Goal: Transaction & Acquisition: Obtain resource

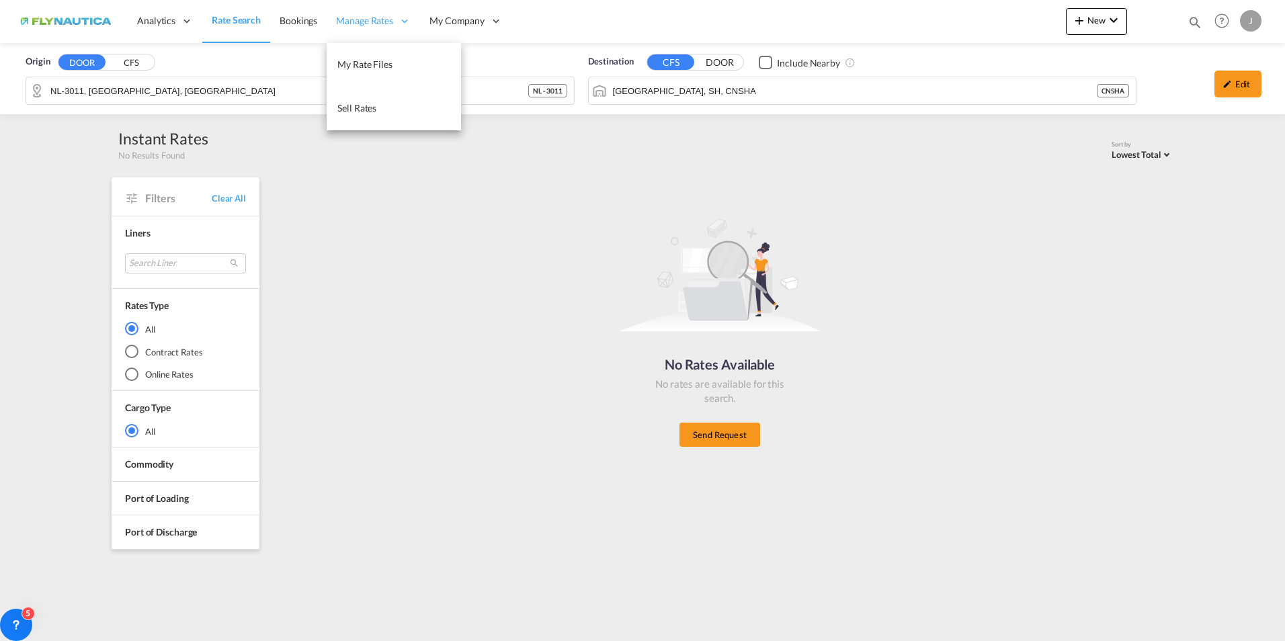
click at [355, 26] on span "Manage Rates" at bounding box center [364, 20] width 57 height 13
click at [305, 194] on div "No Rates Available No rates are available for this search. Send Request" at bounding box center [719, 327] width 896 height 287
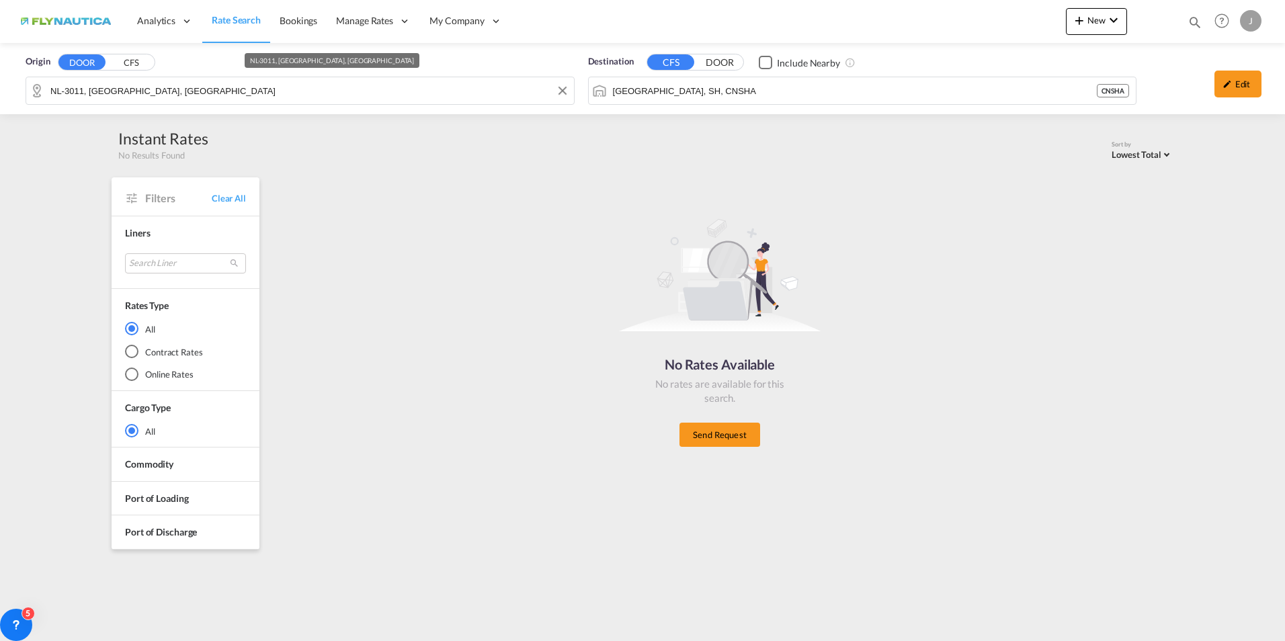
click at [140, 101] on md-autocomplete-wrap "NL-3011, [GEOGRAPHIC_DATA], [GEOGRAPHIC_DATA]" at bounding box center [308, 94] width 517 height 27
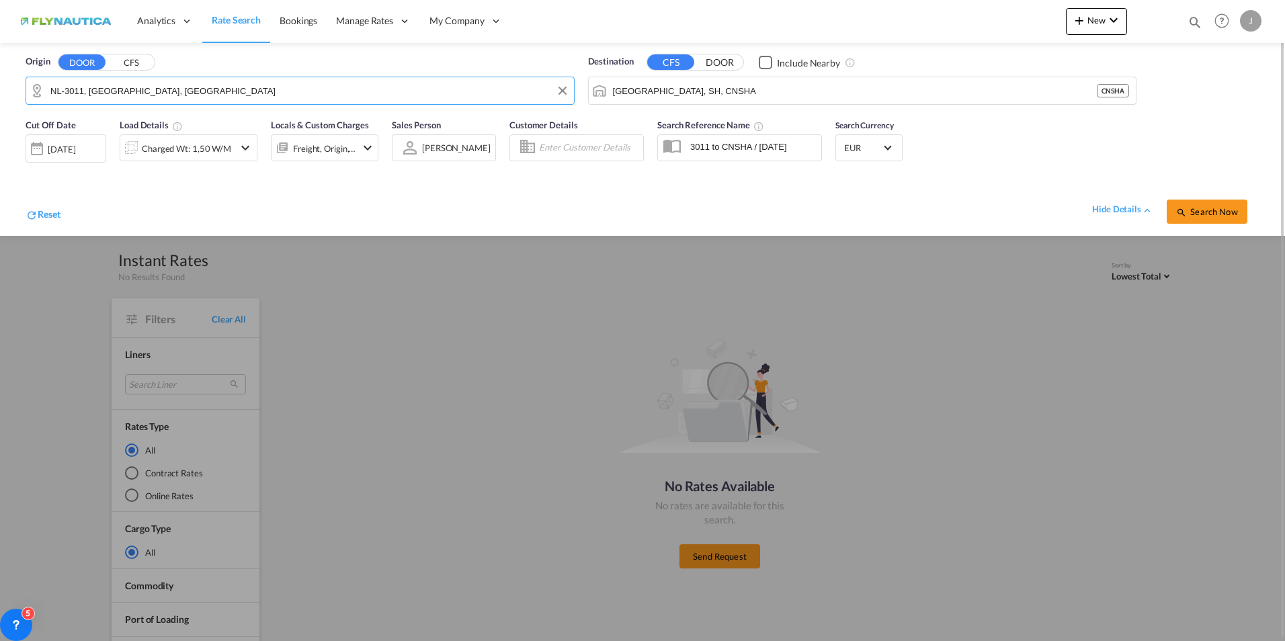
click at [80, 87] on input "NL-3011, [GEOGRAPHIC_DATA], [GEOGRAPHIC_DATA]" at bounding box center [308, 91] width 517 height 20
click at [83, 85] on input "NL-3011, [GEOGRAPHIC_DATA], [GEOGRAPHIC_DATA]" at bounding box center [308, 91] width 517 height 20
click at [58, 54] on button "DOOR" at bounding box center [81, 61] width 47 height 15
click at [116, 99] on input "NL-3097, [GEOGRAPHIC_DATA], [GEOGRAPHIC_DATA]" at bounding box center [308, 91] width 517 height 20
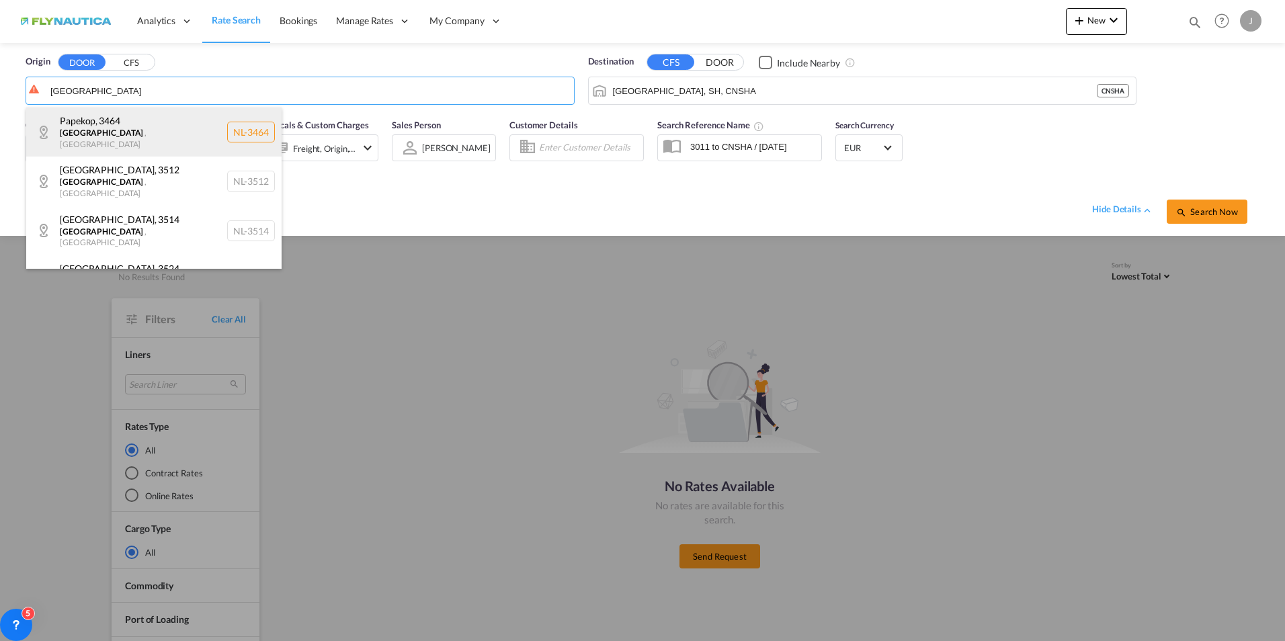
click at [85, 131] on div "[STREET_ADDRESS]" at bounding box center [153, 132] width 255 height 49
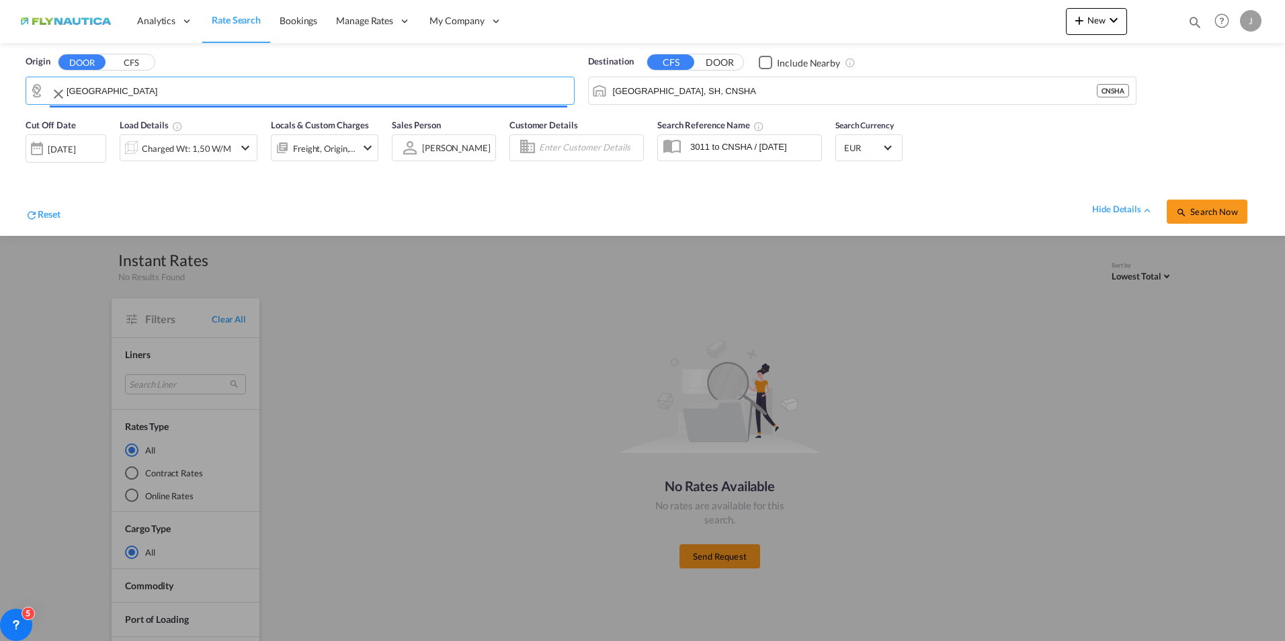
type input "NL-3464, [GEOGRAPHIC_DATA], [GEOGRAPHIC_DATA]"
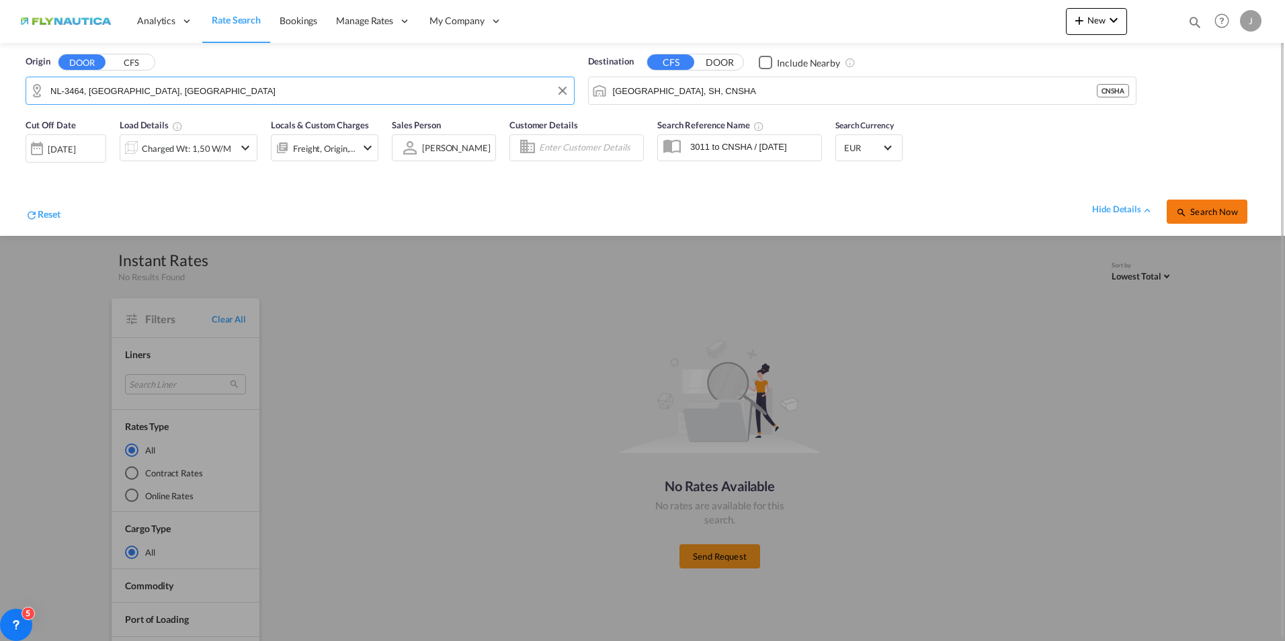
click at [1205, 210] on span "Search Now" at bounding box center [1206, 211] width 61 height 11
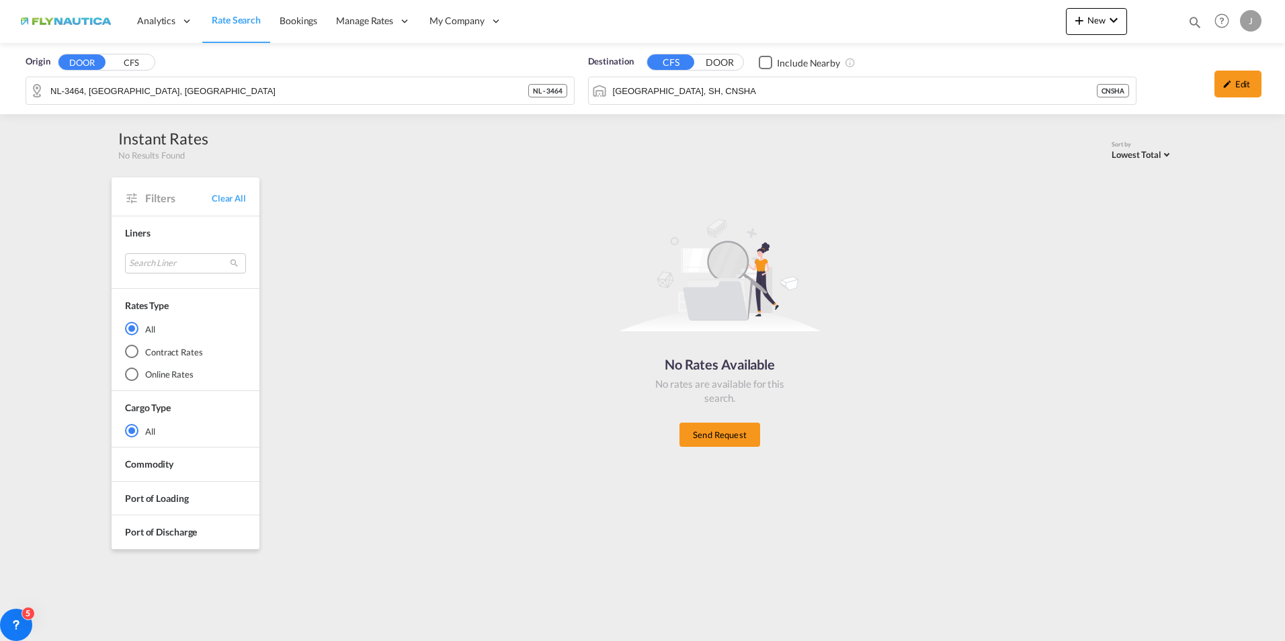
click at [228, 20] on span "Rate Search" at bounding box center [236, 19] width 49 height 11
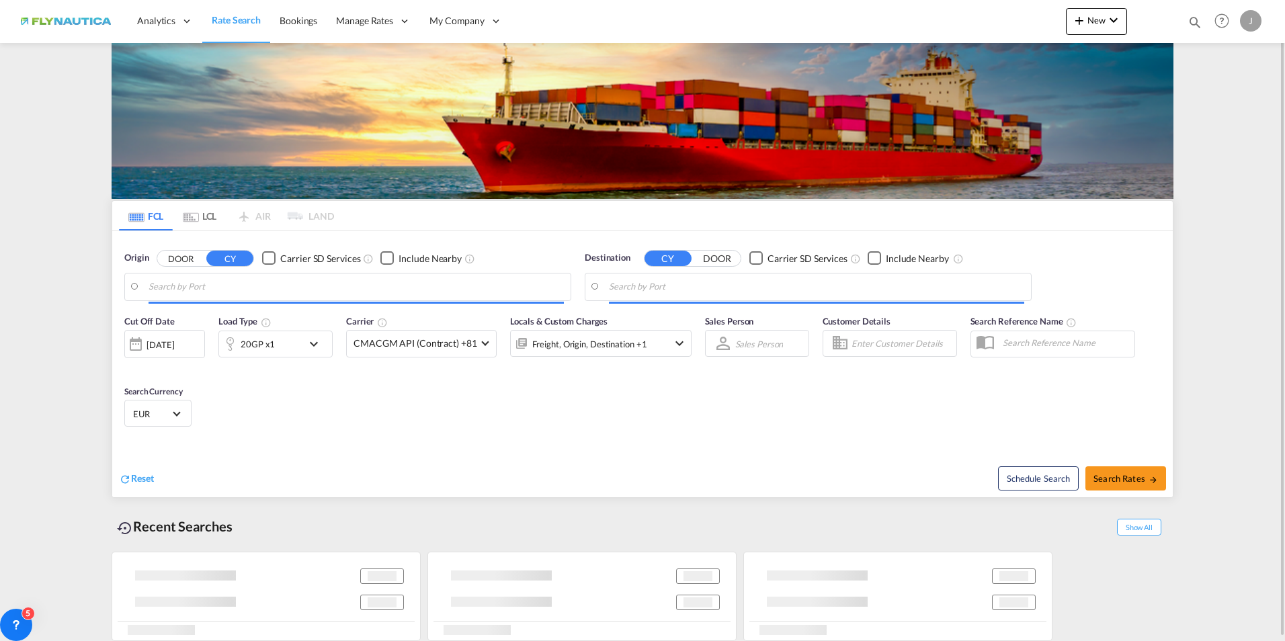
type input "[GEOGRAPHIC_DATA], [GEOGRAPHIC_DATA]"
type input "[GEOGRAPHIC_DATA], NLRTM"
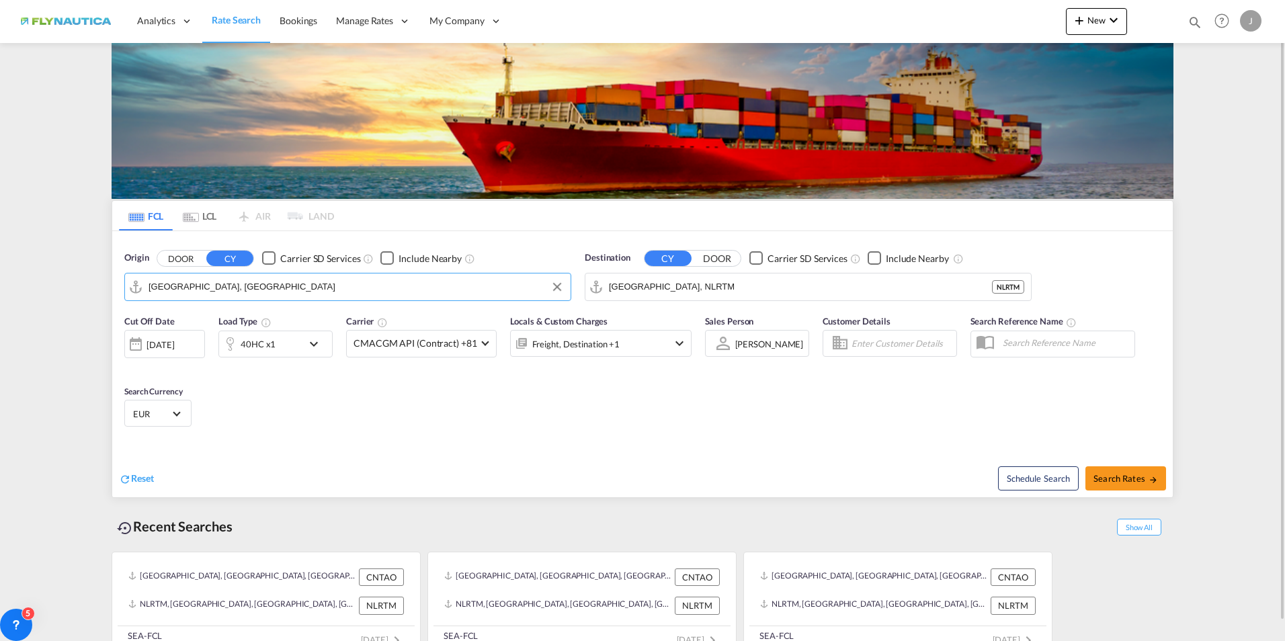
click at [183, 288] on input "[GEOGRAPHIC_DATA], [GEOGRAPHIC_DATA]" at bounding box center [355, 287] width 415 height 20
click at [191, 250] on div "DOOR [PERSON_NAME]" at bounding box center [205, 258] width 97 height 17
click at [187, 253] on button "DOOR" at bounding box center [180, 258] width 47 height 15
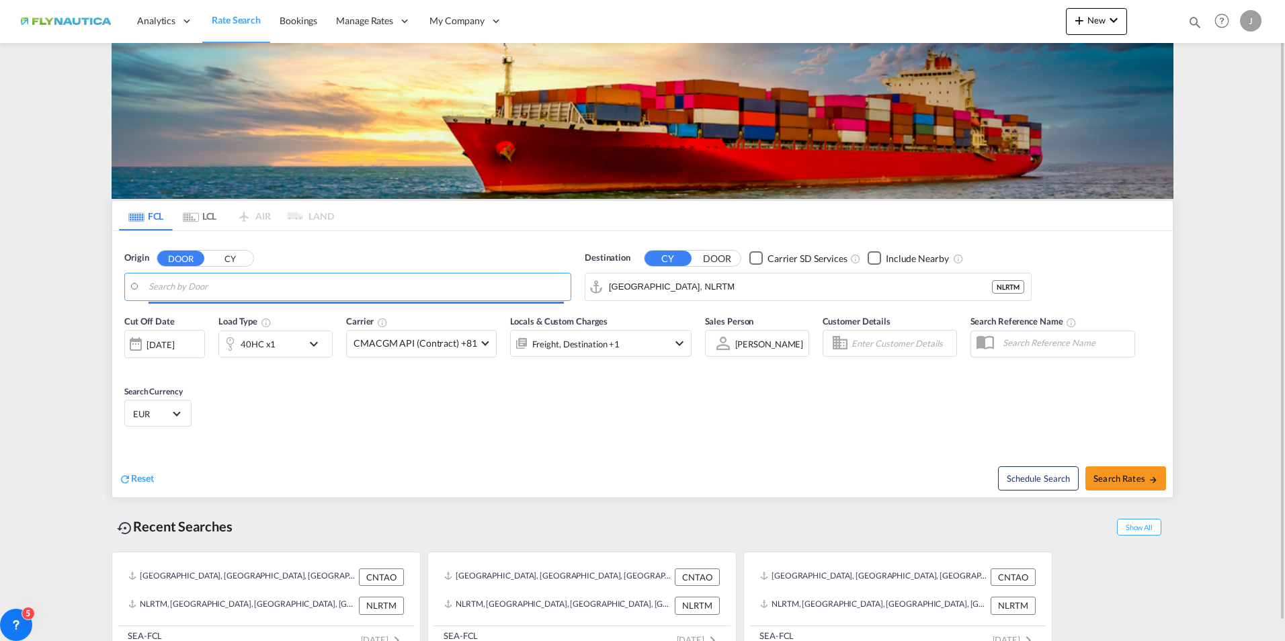
click at [187, 284] on body "Analytics Dashboard Rate Search Bookings Manage Rates My Rate Files" at bounding box center [642, 320] width 1285 height 641
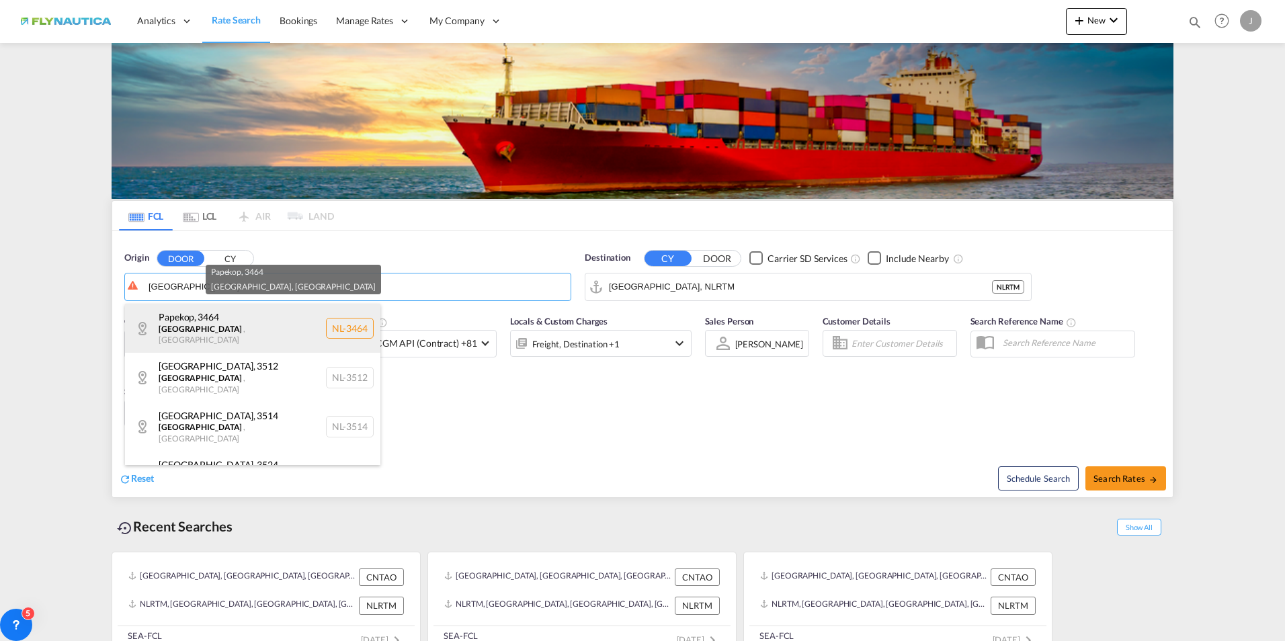
click at [195, 322] on div "[STREET_ADDRESS]" at bounding box center [252, 328] width 255 height 49
type input "NL-3464, [GEOGRAPHIC_DATA], [GEOGRAPHIC_DATA]"
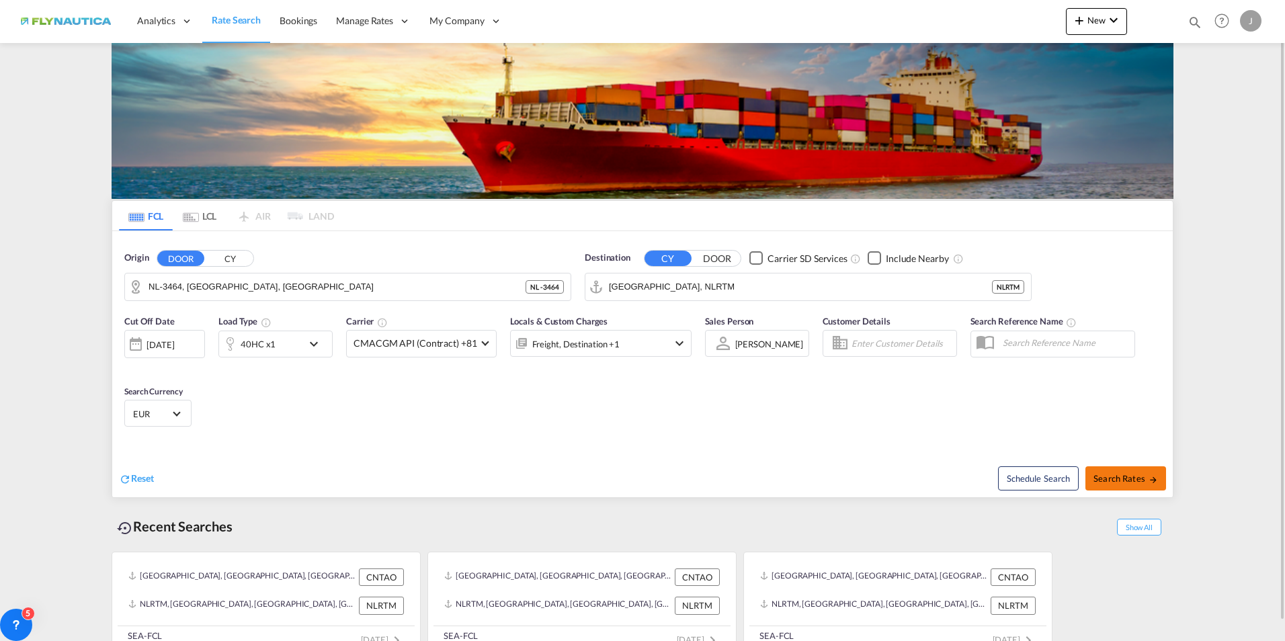
click at [1131, 472] on button "Search Rates" at bounding box center [1125, 478] width 81 height 24
type input "3464 to NLRTM / [DATE]"
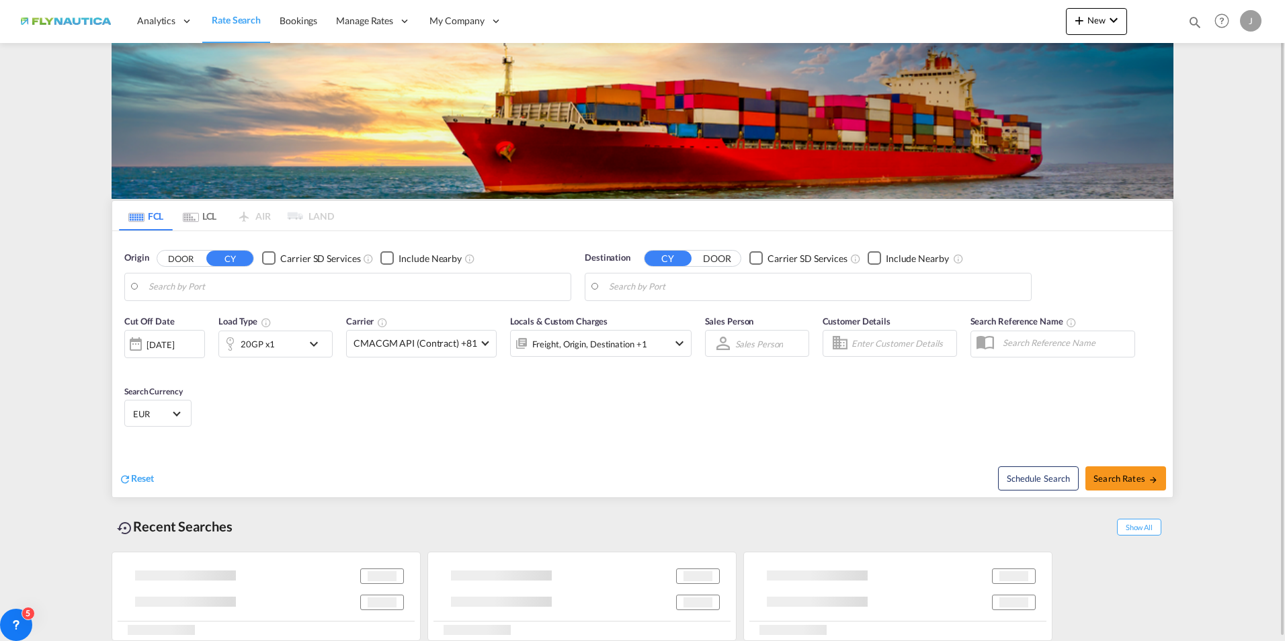
type input "NL-3464, [GEOGRAPHIC_DATA], [GEOGRAPHIC_DATA]"
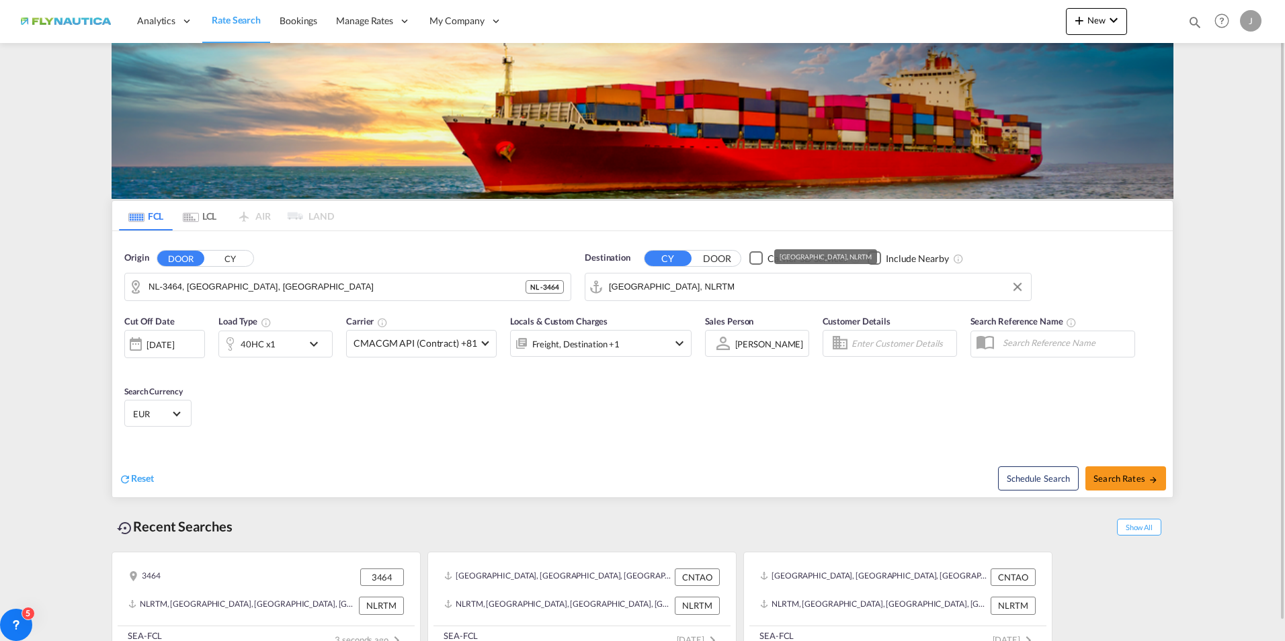
click at [703, 286] on input "[GEOGRAPHIC_DATA], NLRTM" at bounding box center [816, 287] width 415 height 20
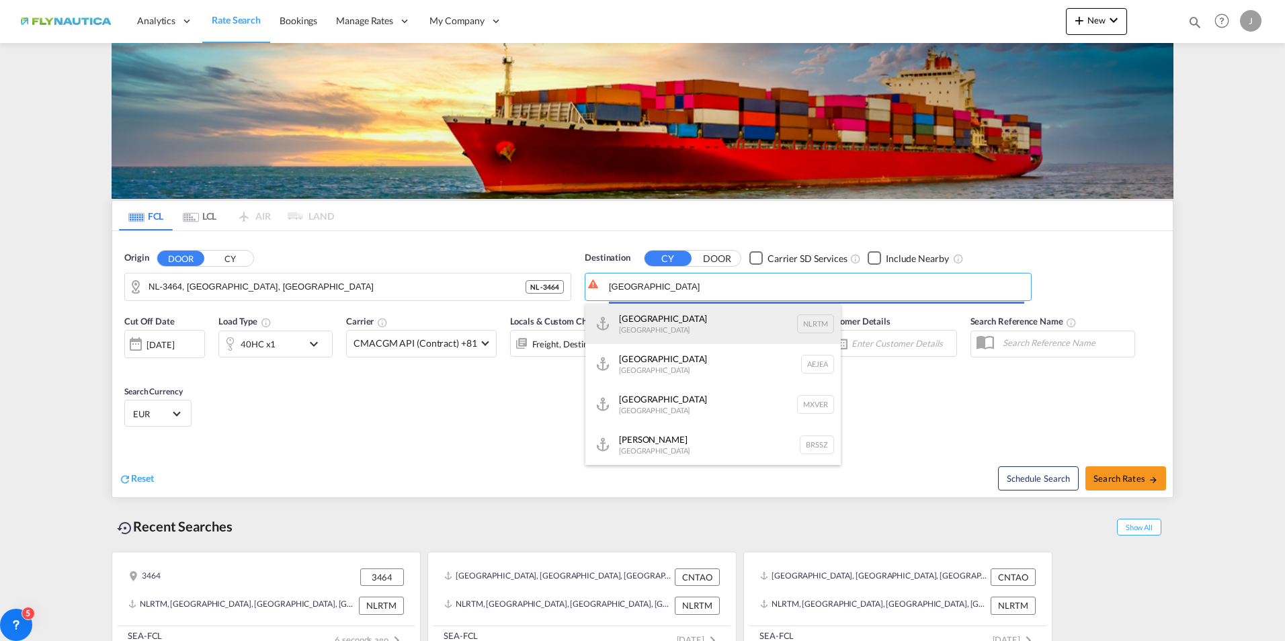
click at [703, 313] on div "[GEOGRAPHIC_DATA] [GEOGRAPHIC_DATA] NLRTM" at bounding box center [712, 324] width 255 height 40
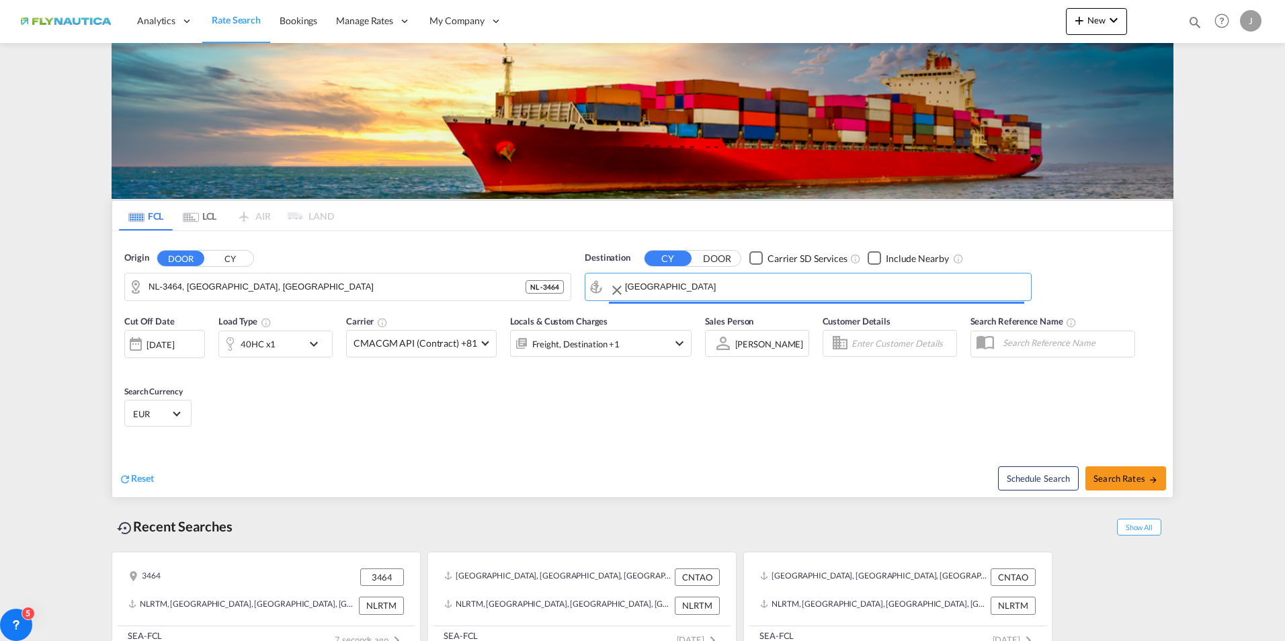
type input "[GEOGRAPHIC_DATA], [GEOGRAPHIC_DATA]"
click at [582, 346] on div "Freight, Destination +1" at bounding box center [576, 344] width 88 height 19
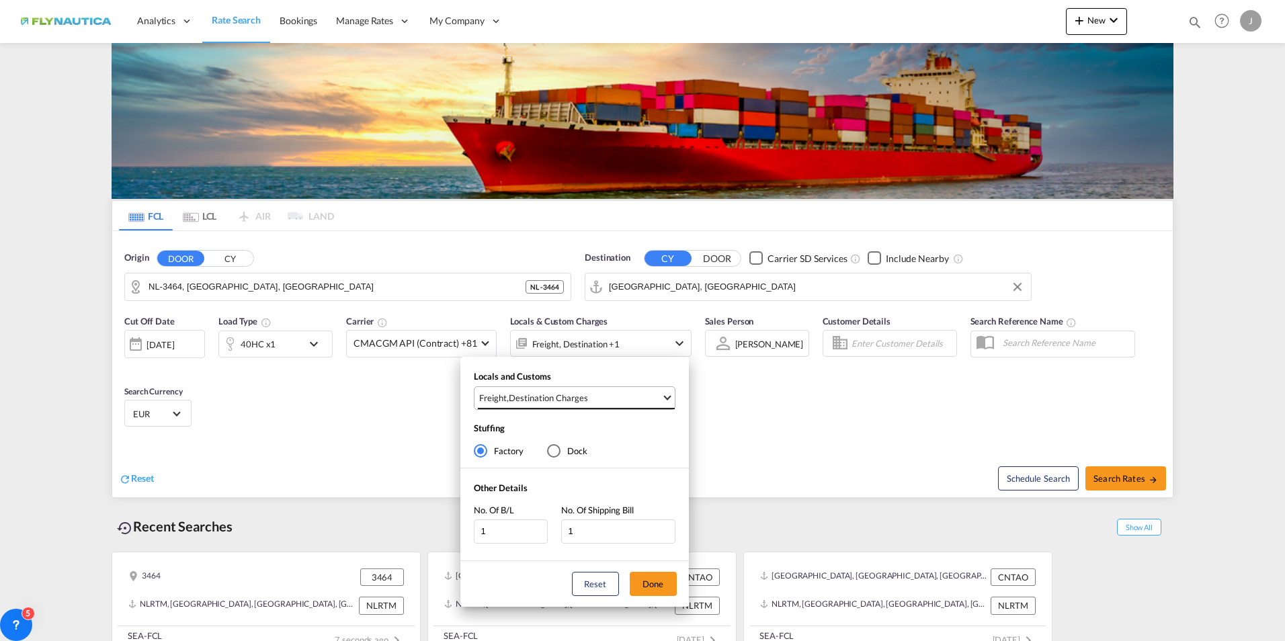
click at [567, 394] on div "Destination Charges" at bounding box center [548, 398] width 79 height 12
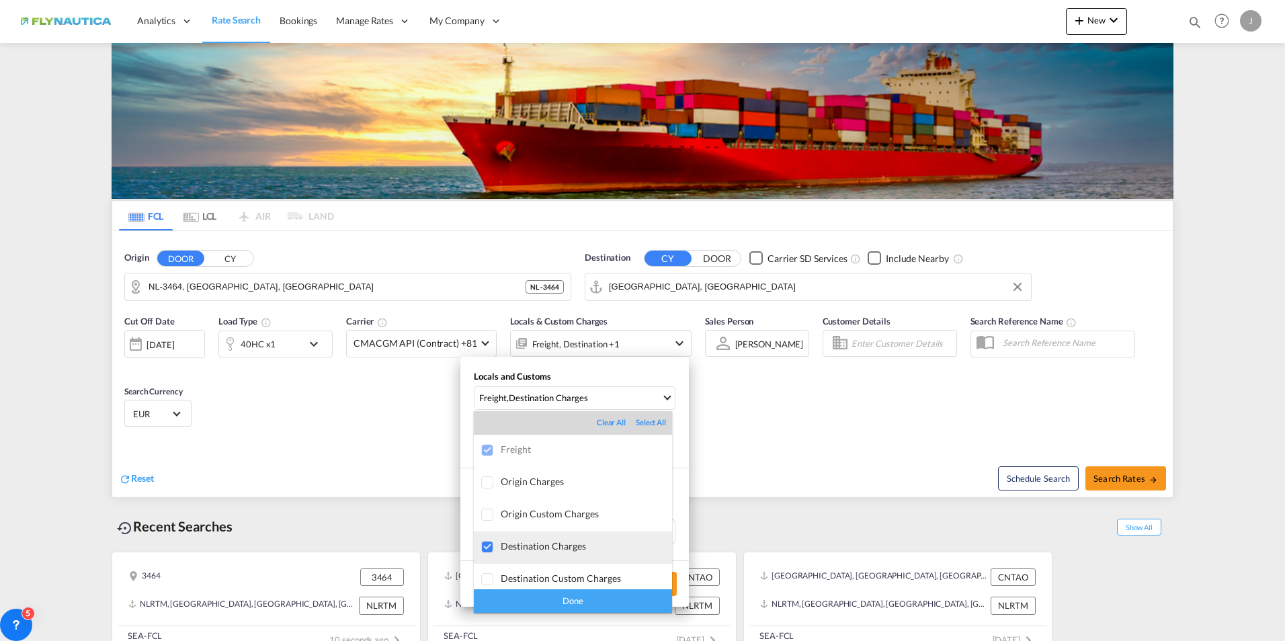
click at [528, 546] on div "Destination Charges" at bounding box center [586, 545] width 171 height 11
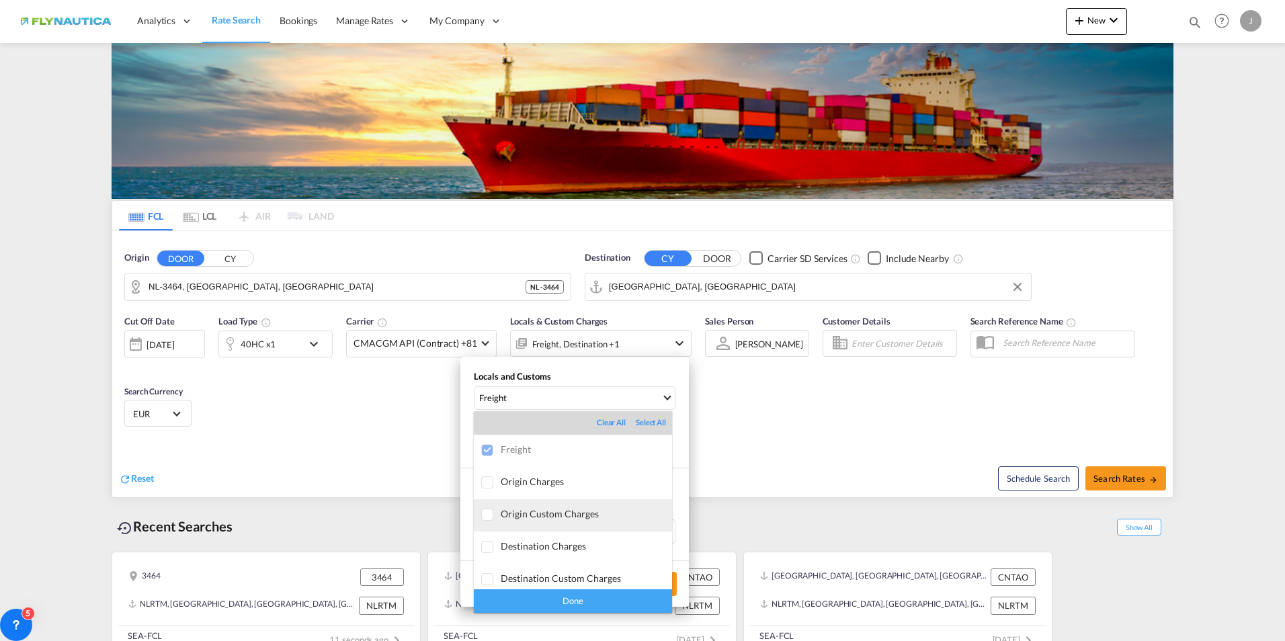
click at [529, 512] on div "Origin Custom Charges" at bounding box center [586, 513] width 171 height 11
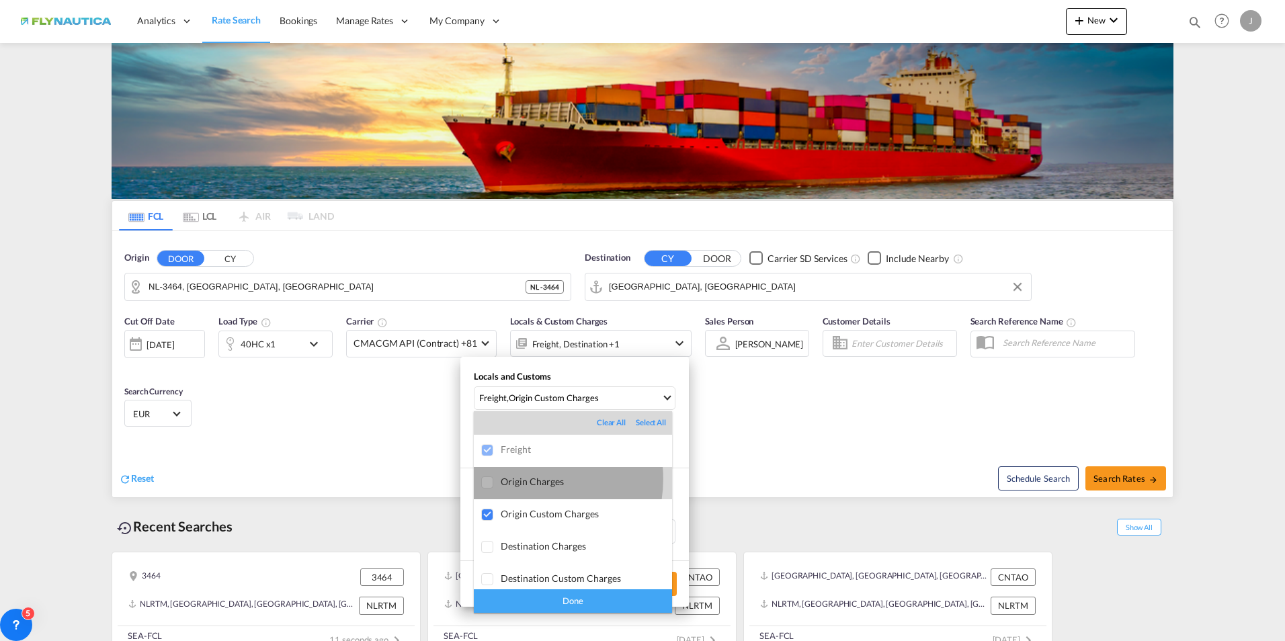
click at [525, 479] on div "Origin Charges" at bounding box center [586, 481] width 171 height 11
click at [568, 599] on div "Done" at bounding box center [573, 601] width 198 height 24
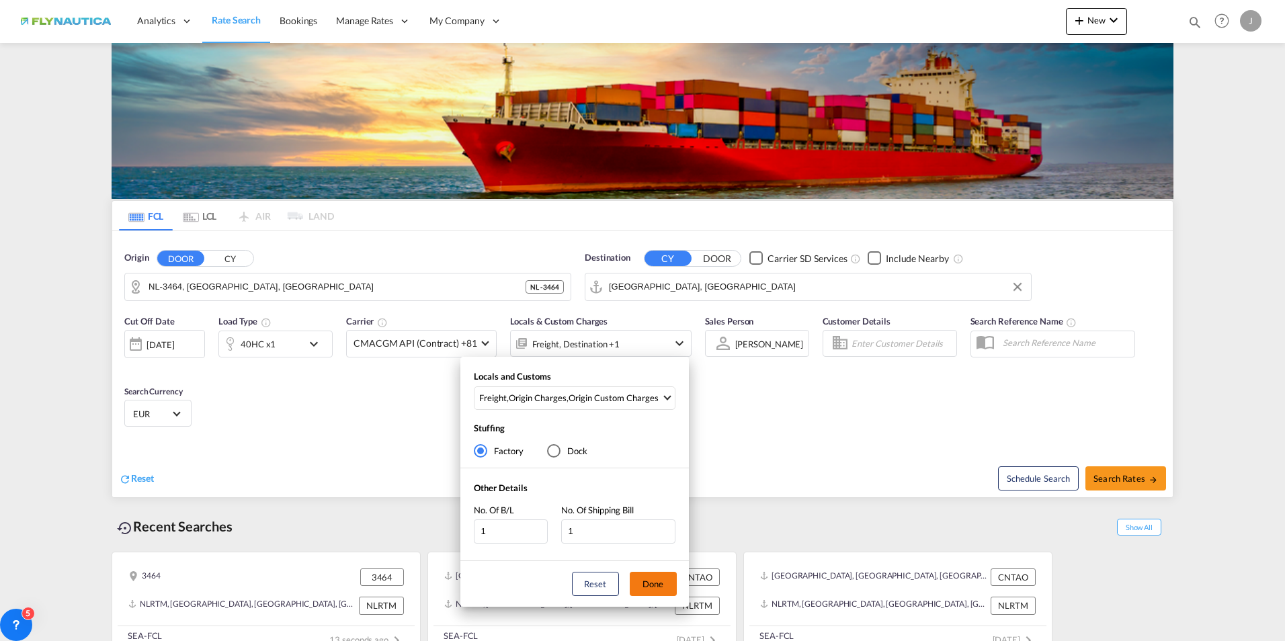
click at [652, 583] on button "Done" at bounding box center [653, 584] width 47 height 24
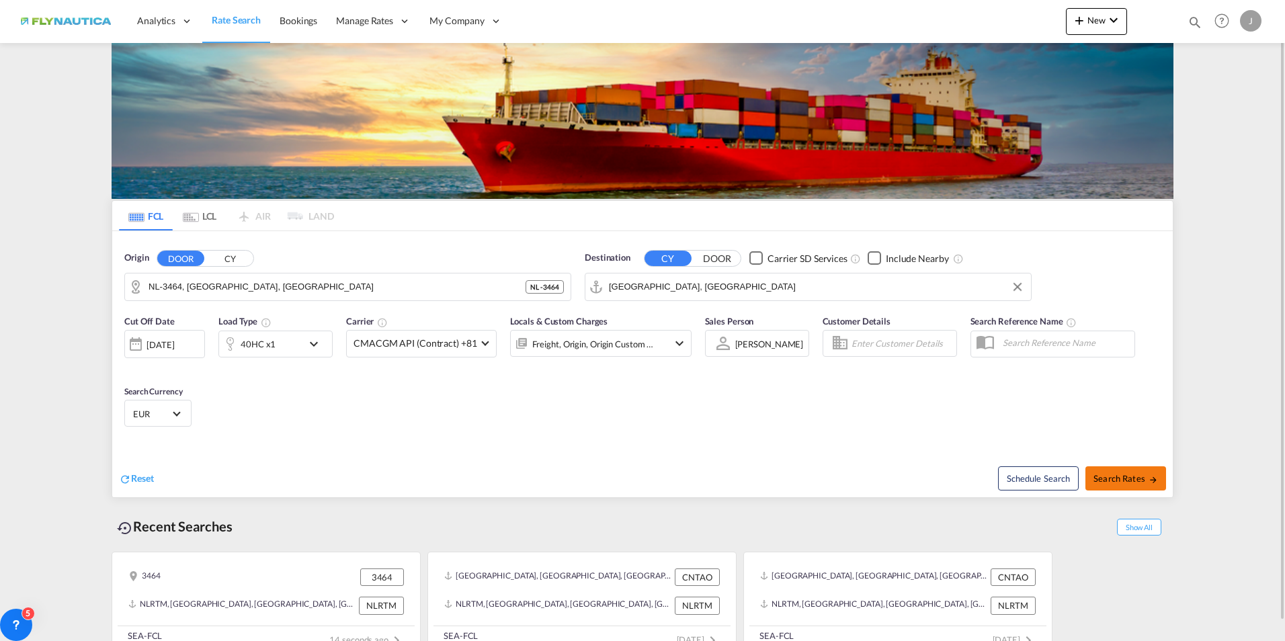
click at [1123, 486] on button "Search Rates" at bounding box center [1125, 478] width 81 height 24
type input "3464 to CNSHA / [DATE]"
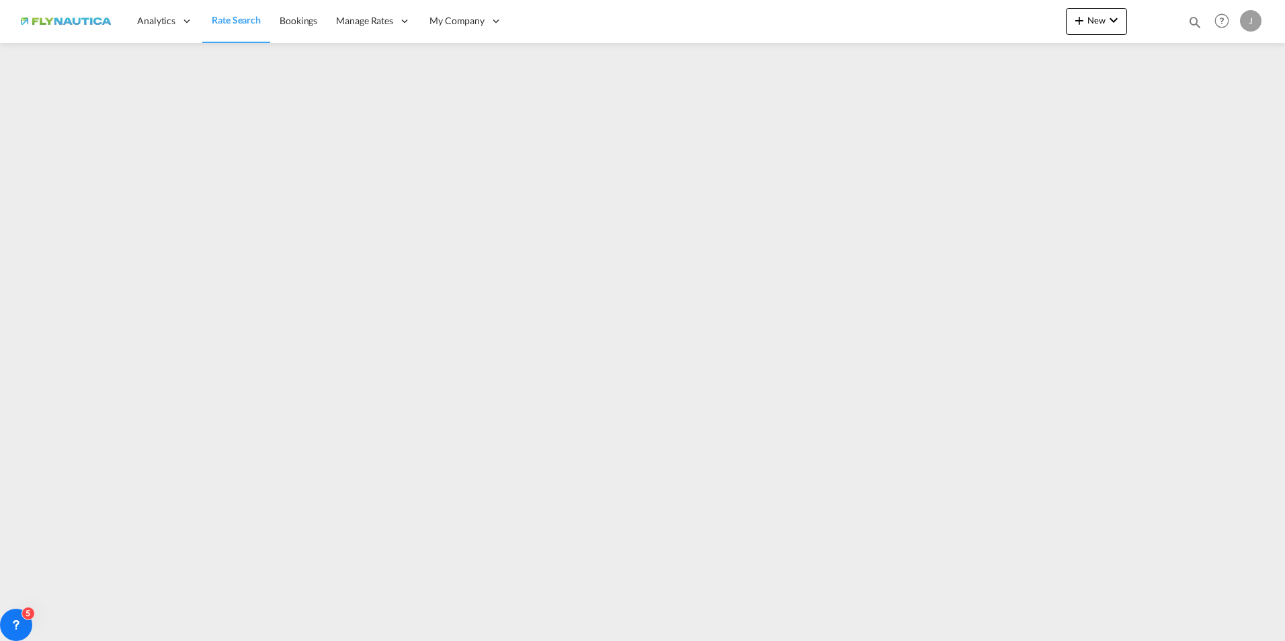
click at [228, 18] on span "Rate Search" at bounding box center [236, 19] width 49 height 11
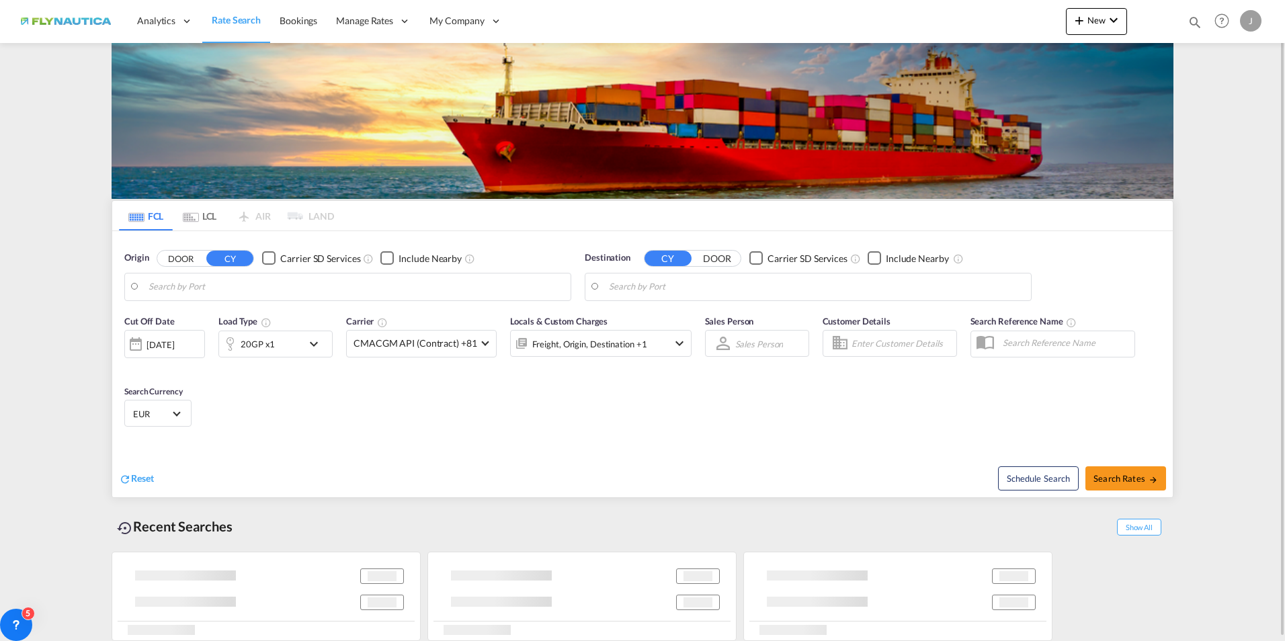
type input "NL-3464, [GEOGRAPHIC_DATA], [GEOGRAPHIC_DATA]"
type input "[GEOGRAPHIC_DATA], [GEOGRAPHIC_DATA]"
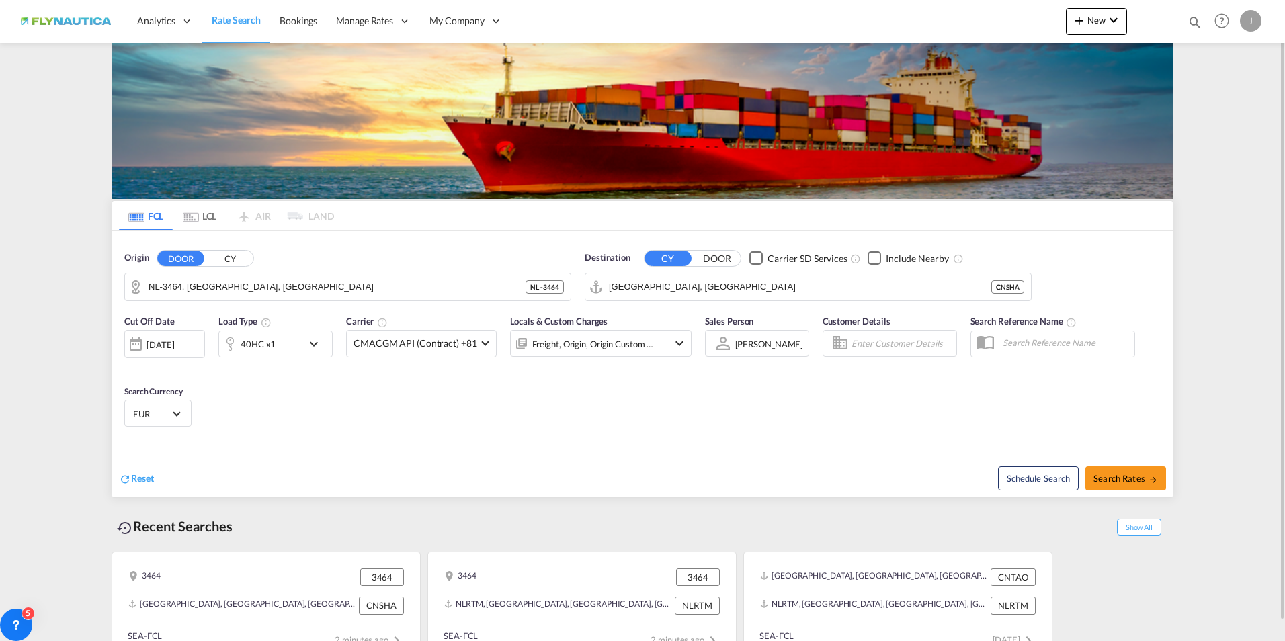
scroll to position [20, 0]
